Goal: Communication & Community: Connect with others

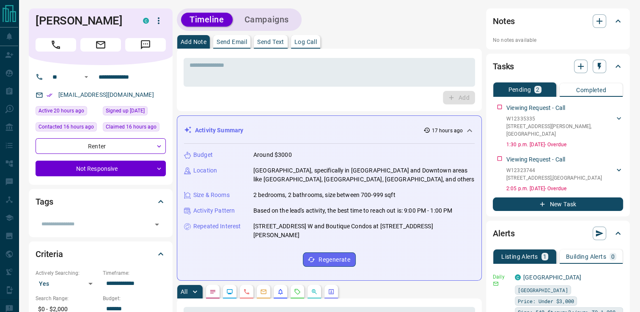
click at [271, 44] on p "Send Text" at bounding box center [270, 42] width 27 height 6
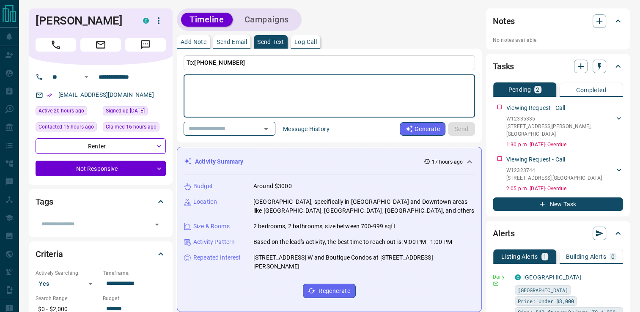
click at [250, 82] on textarea at bounding box center [329, 96] width 280 height 36
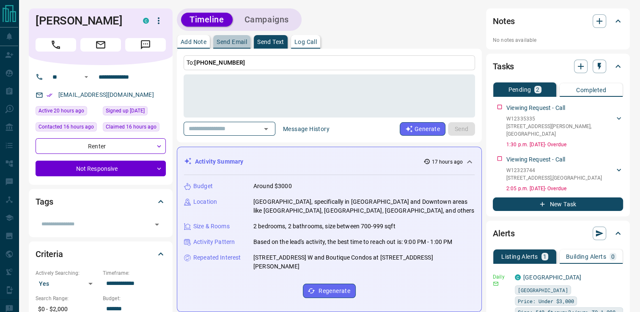
click at [236, 43] on p "Send Email" at bounding box center [232, 42] width 30 height 6
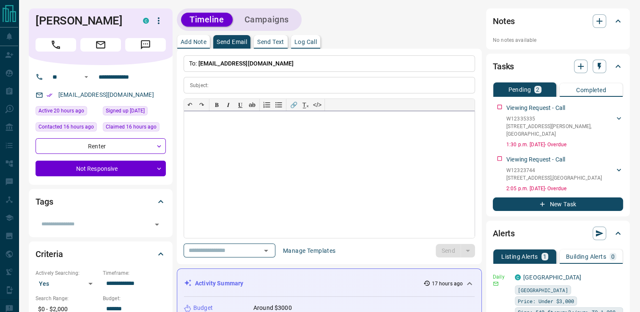
click at [266, 126] on div at bounding box center [329, 174] width 291 height 127
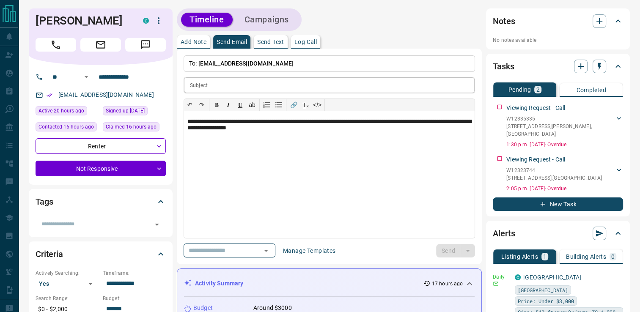
click at [268, 83] on input "text" at bounding box center [343, 85] width 263 height 16
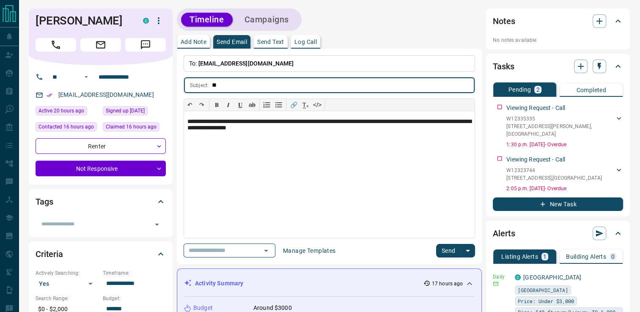
type input "*"
type input "**********"
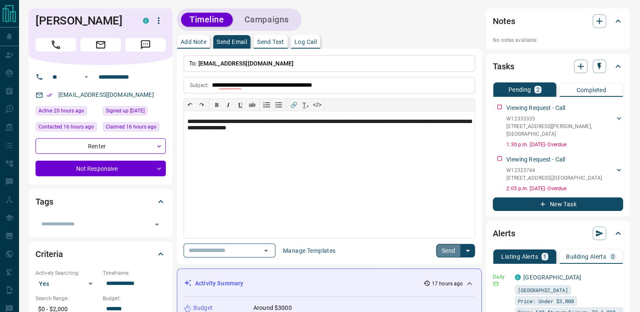
click at [442, 254] on button "Send" at bounding box center [448, 251] width 25 height 14
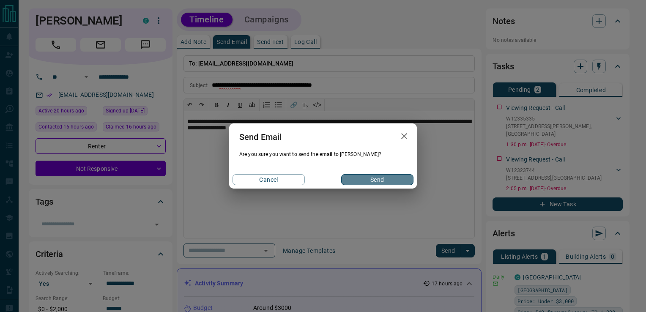
drag, startPoint x: 383, startPoint y: 181, endPoint x: 387, endPoint y: 167, distance: 15.5
click at [383, 181] on button "Send" at bounding box center [377, 179] width 72 height 11
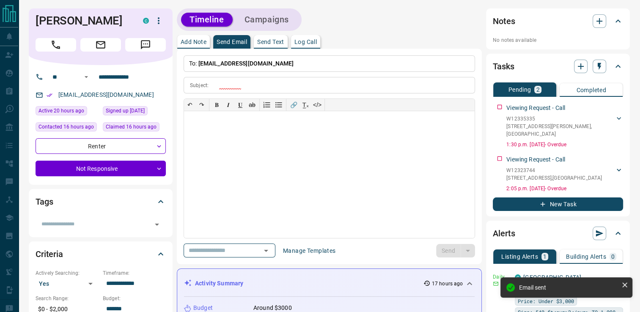
click at [591, 20] on div "Notes" at bounding box center [553, 21] width 120 height 14
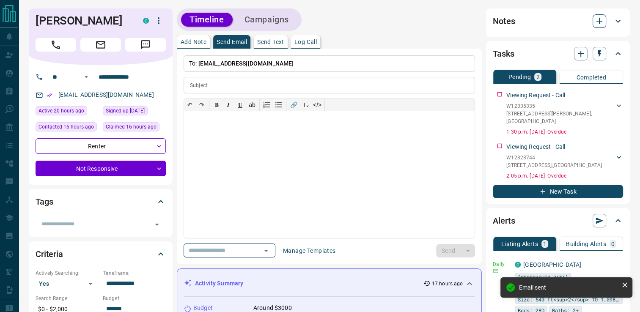
click at [604, 20] on button "button" at bounding box center [600, 21] width 14 height 14
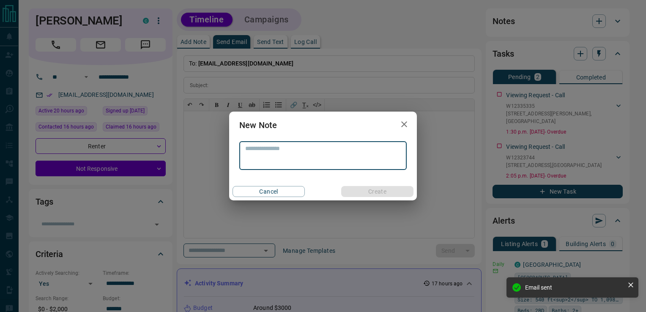
click at [300, 162] on textarea at bounding box center [323, 156] width 156 height 22
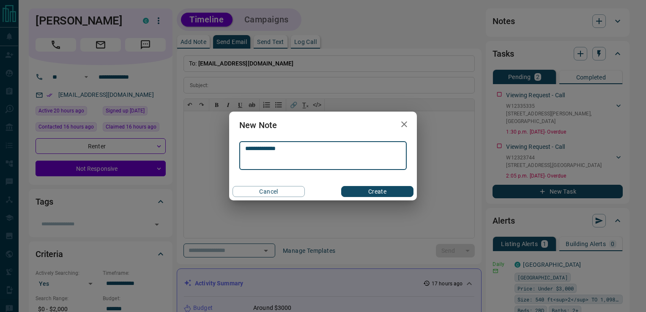
type textarea "**********"
click at [386, 189] on button "Create" at bounding box center [377, 191] width 72 height 11
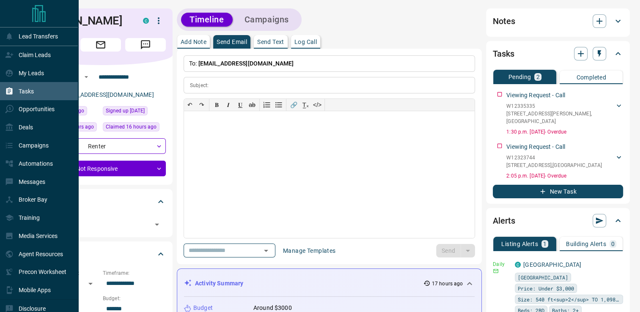
click at [28, 94] on p "Tasks" at bounding box center [26, 91] width 15 height 7
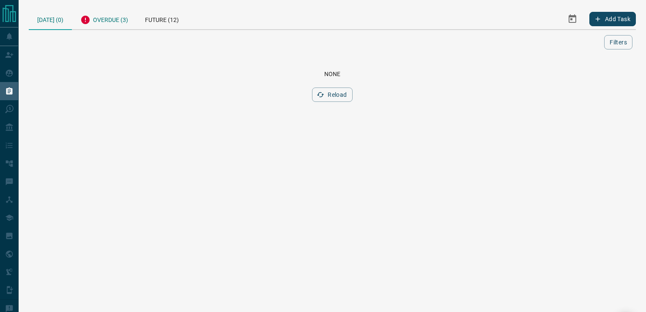
click at [107, 19] on div "Overdue (3)" at bounding box center [104, 18] width 65 height 21
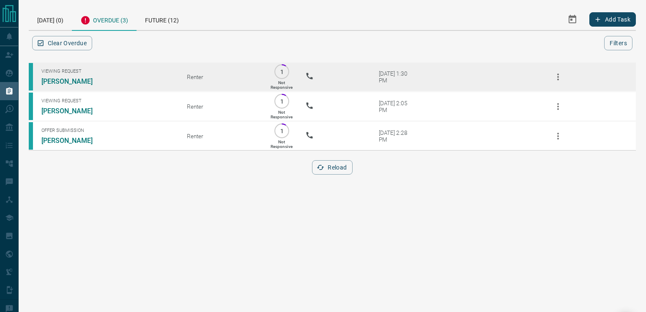
click at [559, 77] on icon "button" at bounding box center [558, 77] width 2 height 7
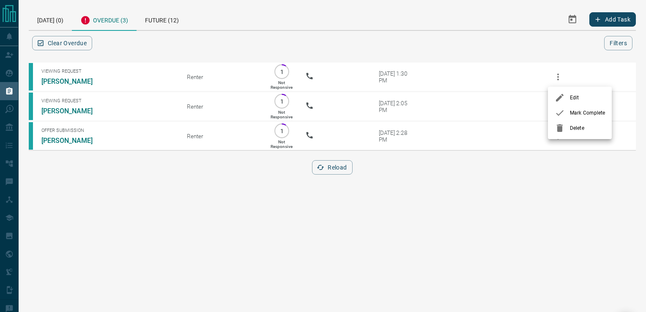
click at [562, 127] on icon at bounding box center [560, 128] width 10 height 10
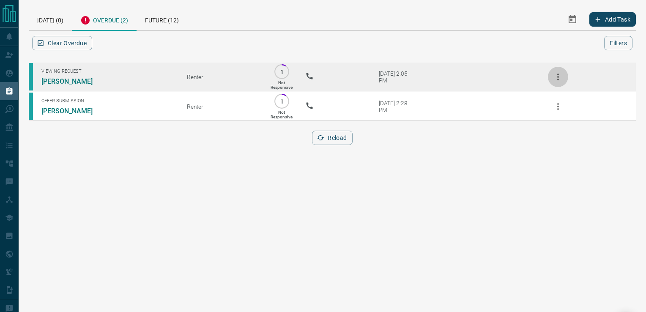
click at [556, 79] on icon "button" at bounding box center [558, 77] width 10 height 10
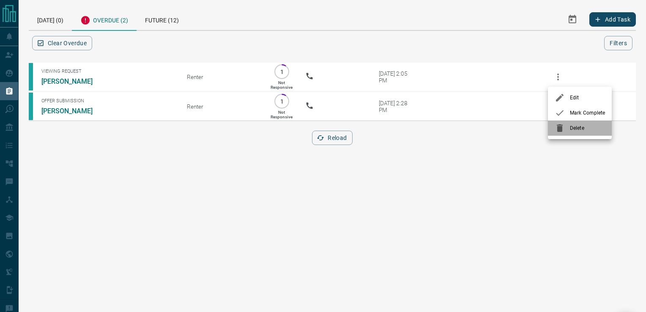
drag, startPoint x: 561, startPoint y: 131, endPoint x: 402, endPoint y: 96, distance: 162.4
click at [560, 129] on icon at bounding box center [560, 128] width 6 height 8
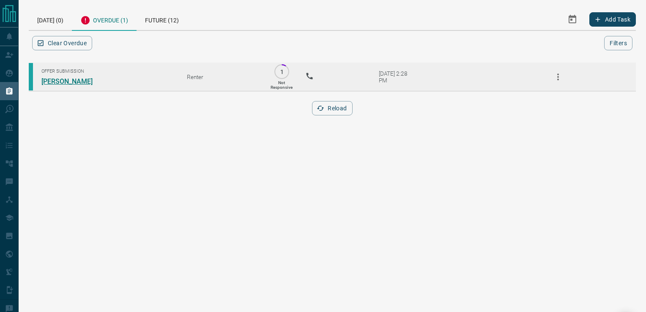
click at [66, 84] on link "[PERSON_NAME]" at bounding box center [72, 81] width 63 height 8
